Goal: Transaction & Acquisition: Purchase product/service

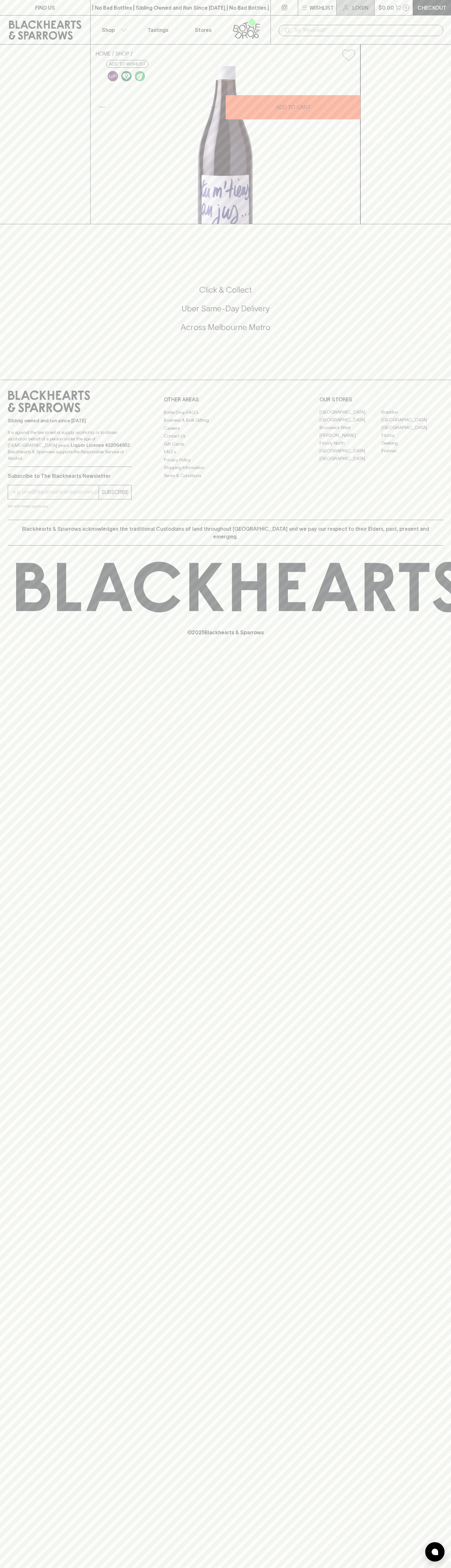
click at [354, 0] on link "Login" at bounding box center [355, 7] width 38 height 15
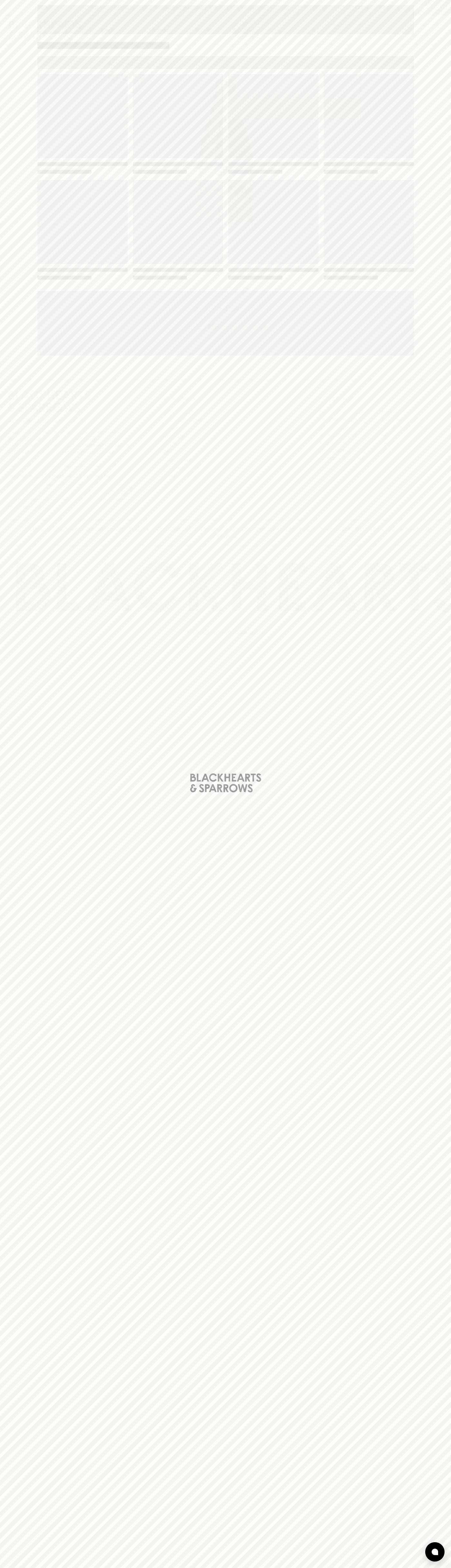
click at [444, 1289] on div "Loading" at bounding box center [226, 784] width 451 height 1568
click at [323, 1568] on html "FIND US | No Bad Bottles | Sibling Owned and Run Since [DATE] | No Bad Bottles …" at bounding box center [226, 784] width 451 height 1568
click at [25, 552] on div "Loading" at bounding box center [226, 784] width 451 height 1568
